Goal: Information Seeking & Learning: Check status

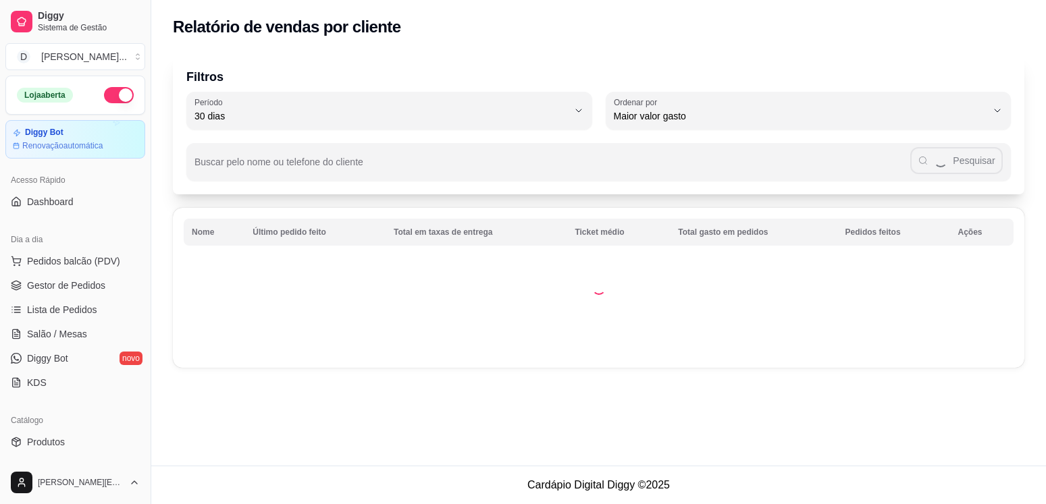
select select "30"
select select "HIGHEST_TOTAL_SPENT_WITH_ORDERS"
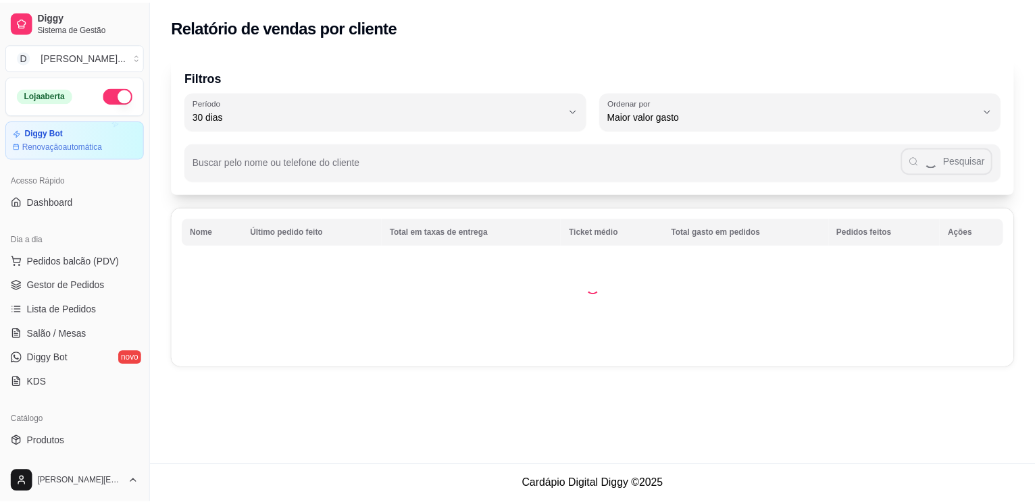
scroll to position [222, 0]
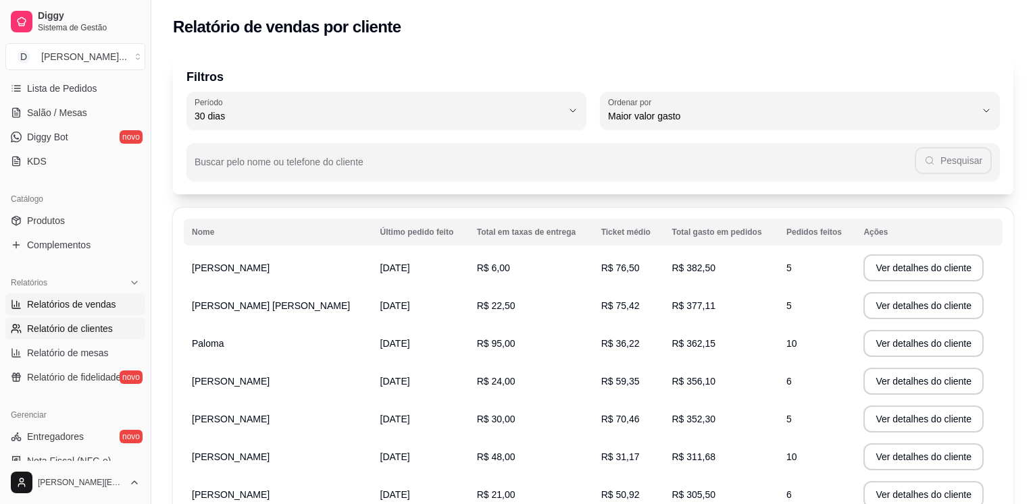
click at [78, 297] on link "Relatórios de vendas" at bounding box center [75, 305] width 140 height 22
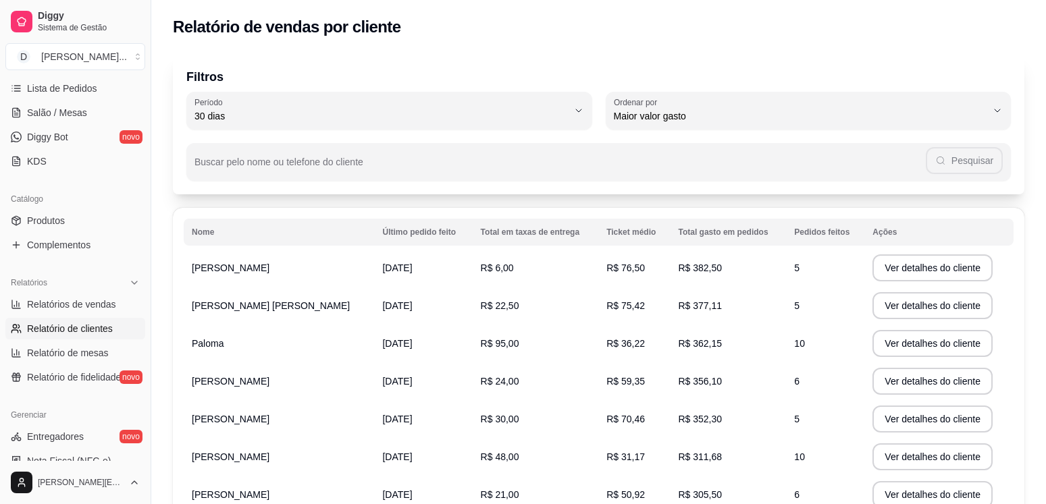
select select "ALL"
select select "0"
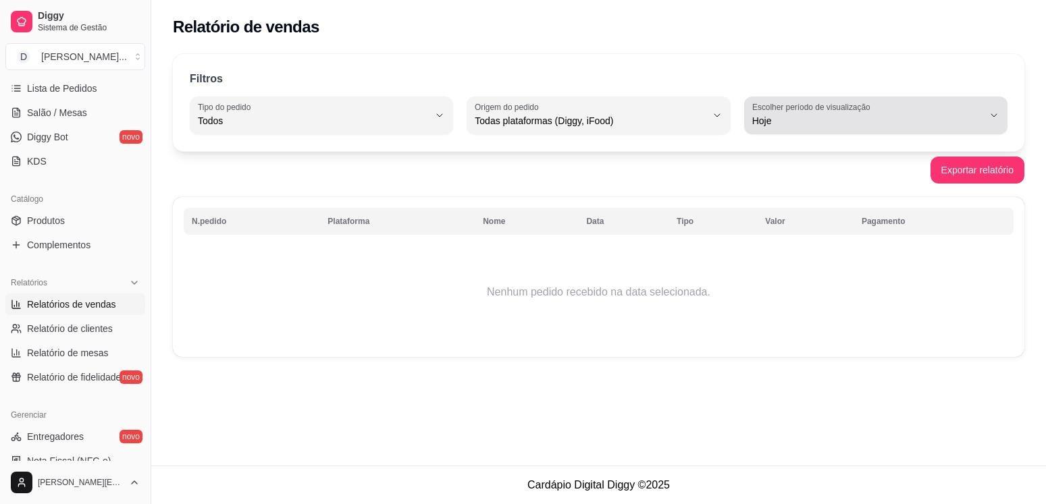
click at [927, 98] on button "Escolher período de visualização Hoje" at bounding box center [875, 116] width 263 height 38
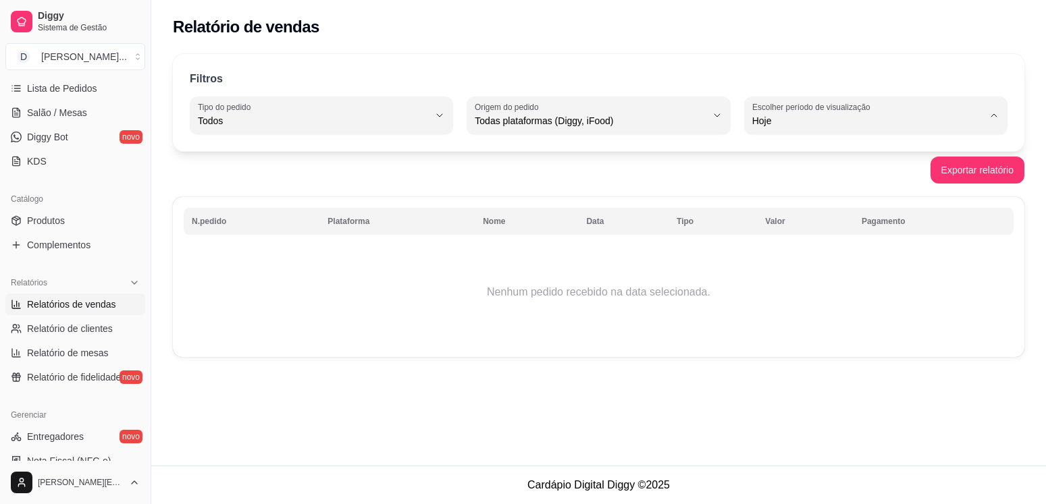
click at [854, 176] on span "Ontem" at bounding box center [869, 175] width 219 height 13
type input "1"
select select "1"
